Goal: Transaction & Acquisition: Purchase product/service

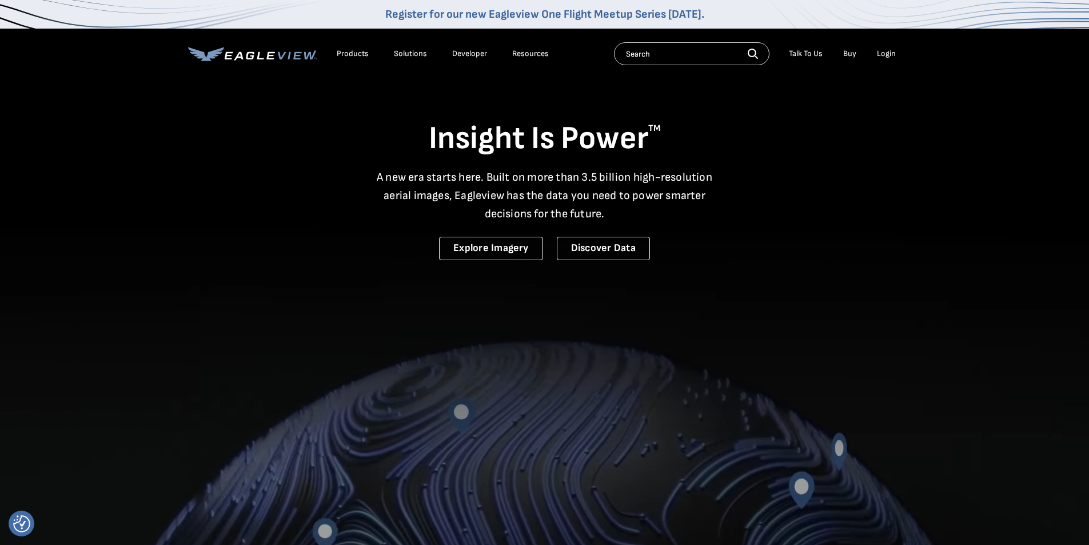
click at [883, 53] on div "Login" at bounding box center [886, 54] width 19 height 10
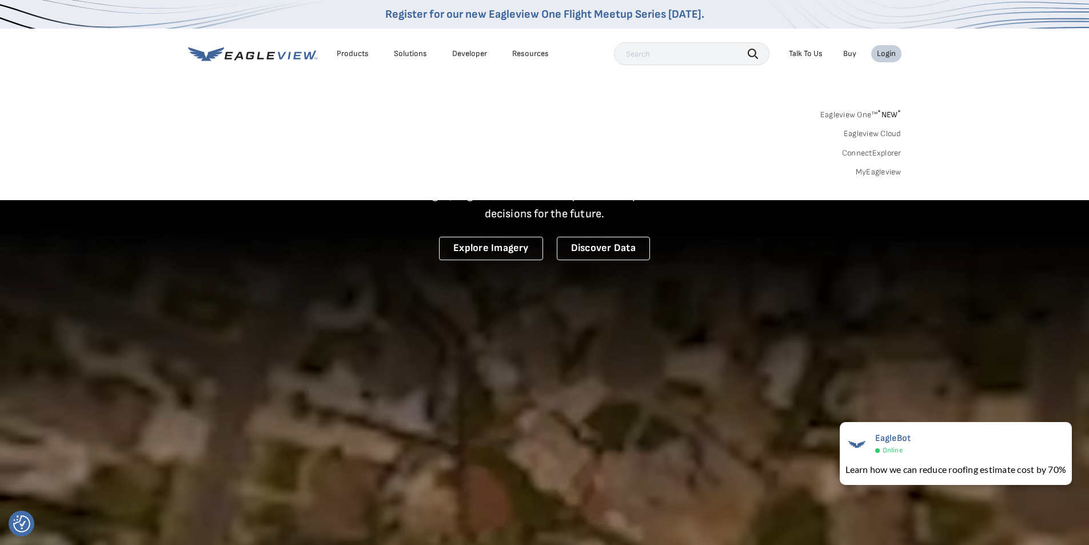
click at [868, 170] on link "MyEagleview" at bounding box center [878, 172] width 46 height 10
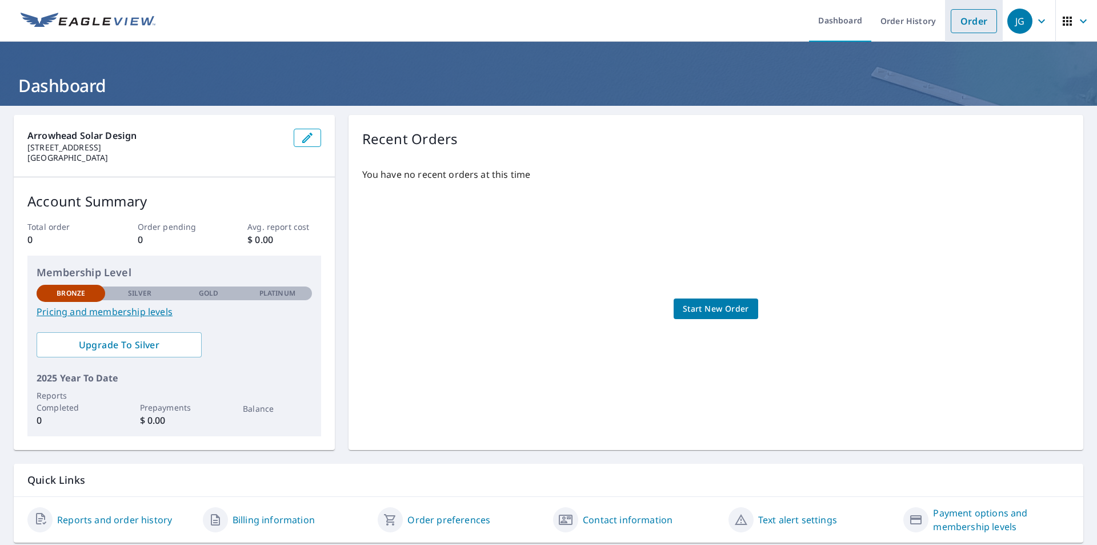
click at [952, 27] on link "Order" at bounding box center [974, 21] width 46 height 24
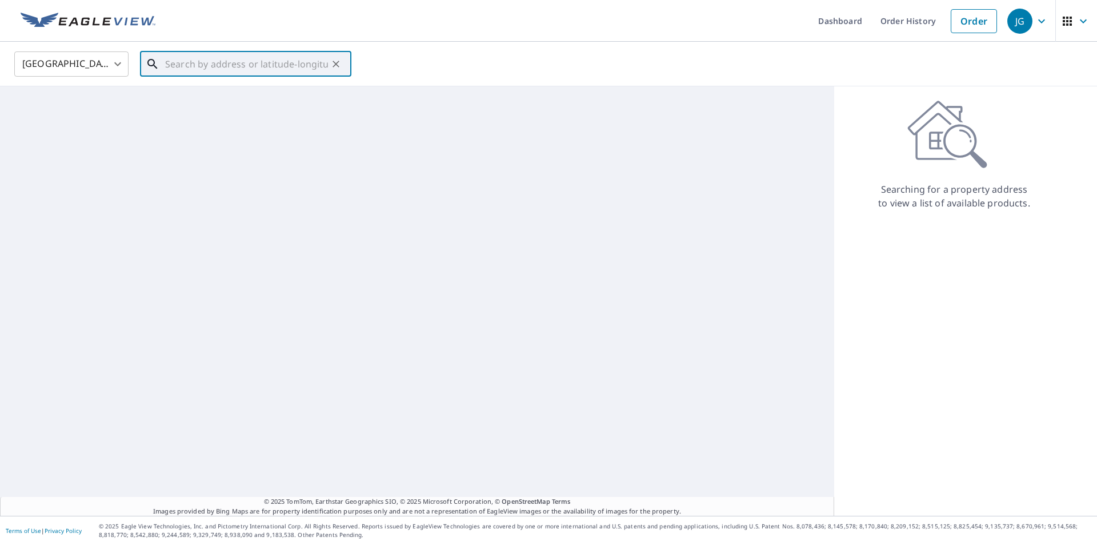
click at [222, 62] on input "text" at bounding box center [246, 64] width 163 height 32
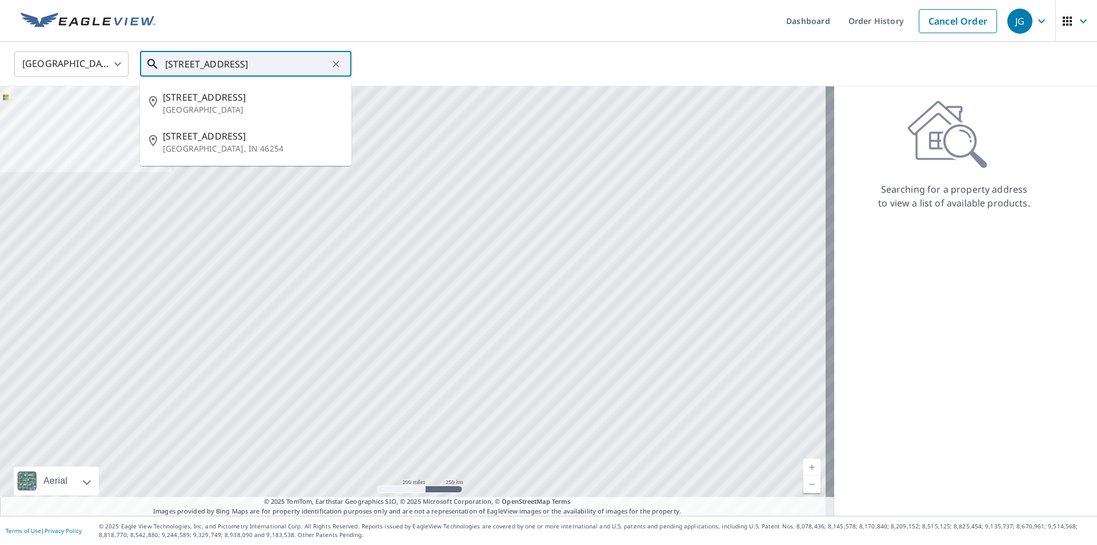
type input "[STREET_ADDRESS]"
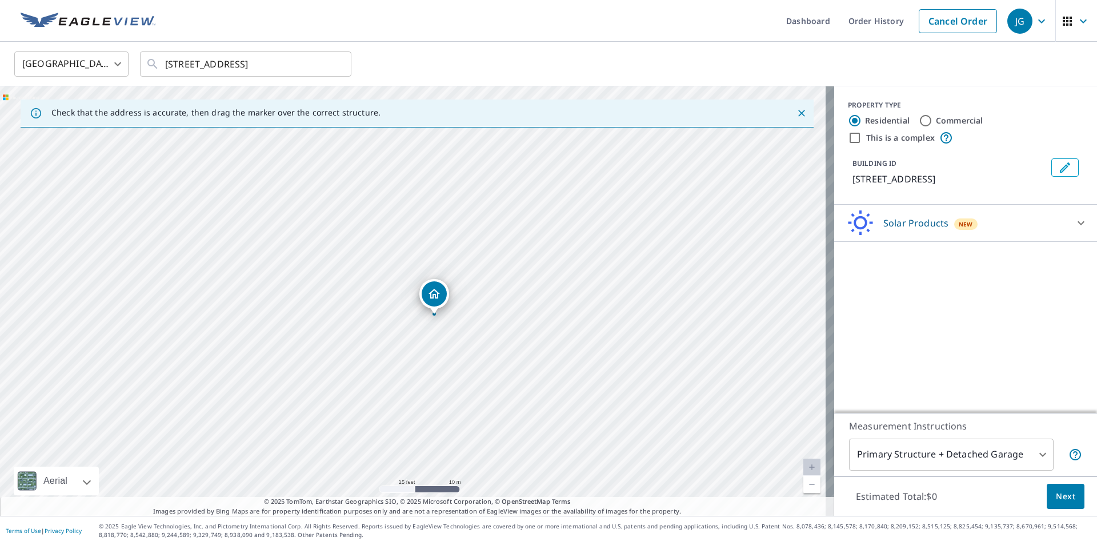
drag, startPoint x: 433, startPoint y: 342, endPoint x: 531, endPoint y: 358, distance: 99.6
click at [531, 358] on div "[STREET_ADDRESS]" at bounding box center [417, 300] width 834 height 429
